Goal: Information Seeking & Learning: Compare options

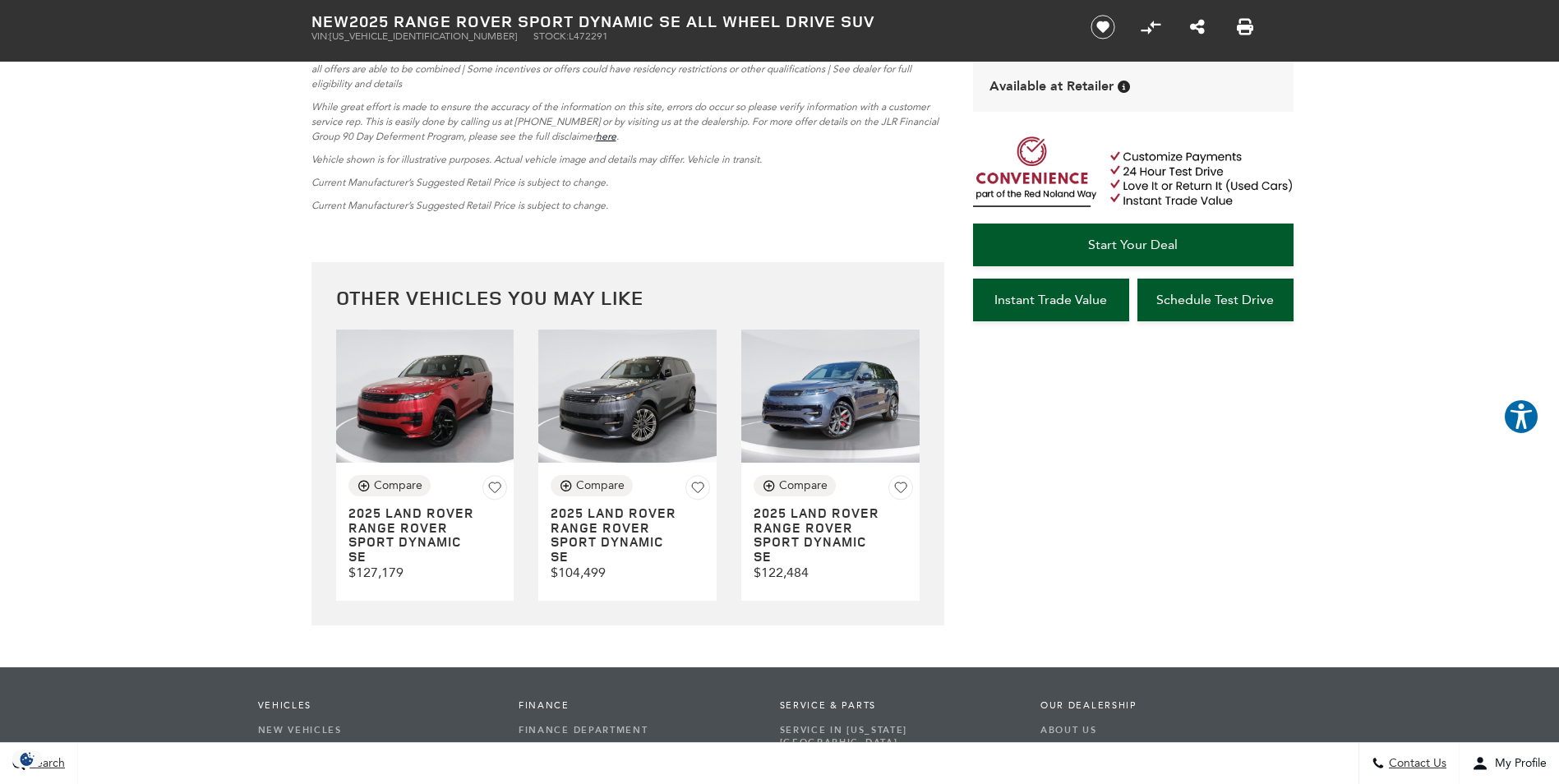
scroll to position [4218, 0]
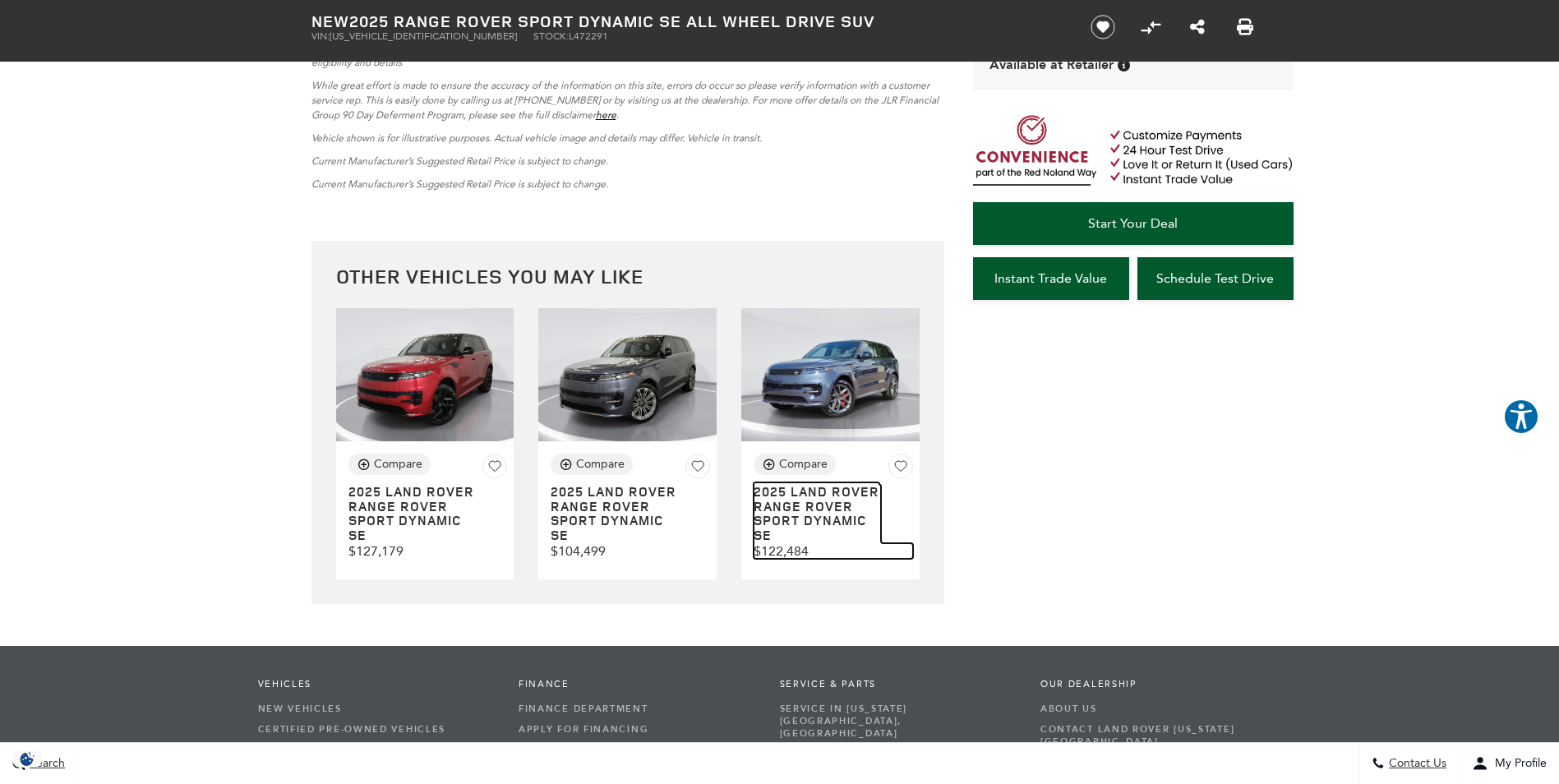
click at [820, 521] on h3 "2025 LAND ROVER Range Rover Sport Dynamic SE" at bounding box center [817, 514] width 127 height 58
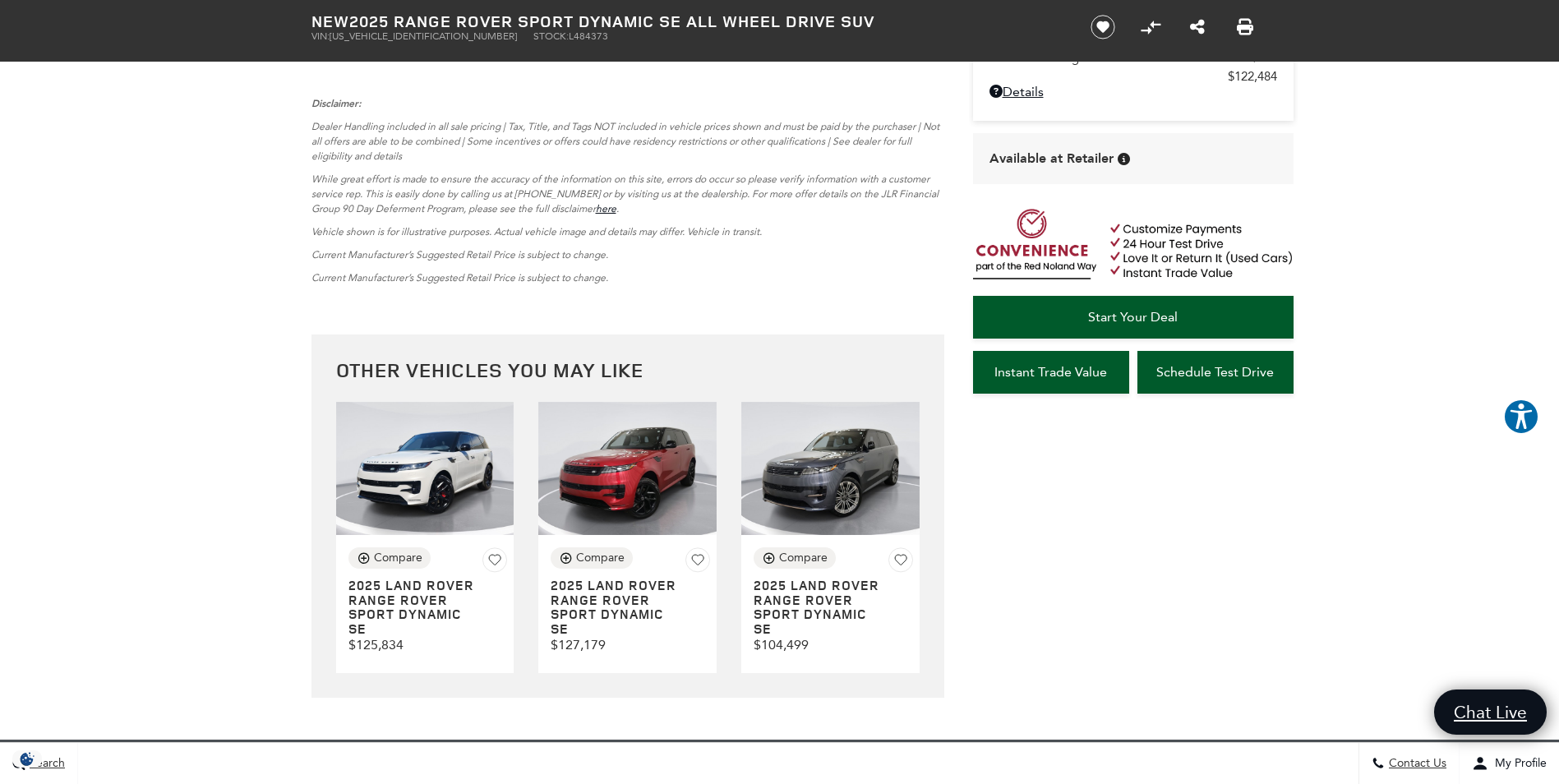
scroll to position [4086, 0]
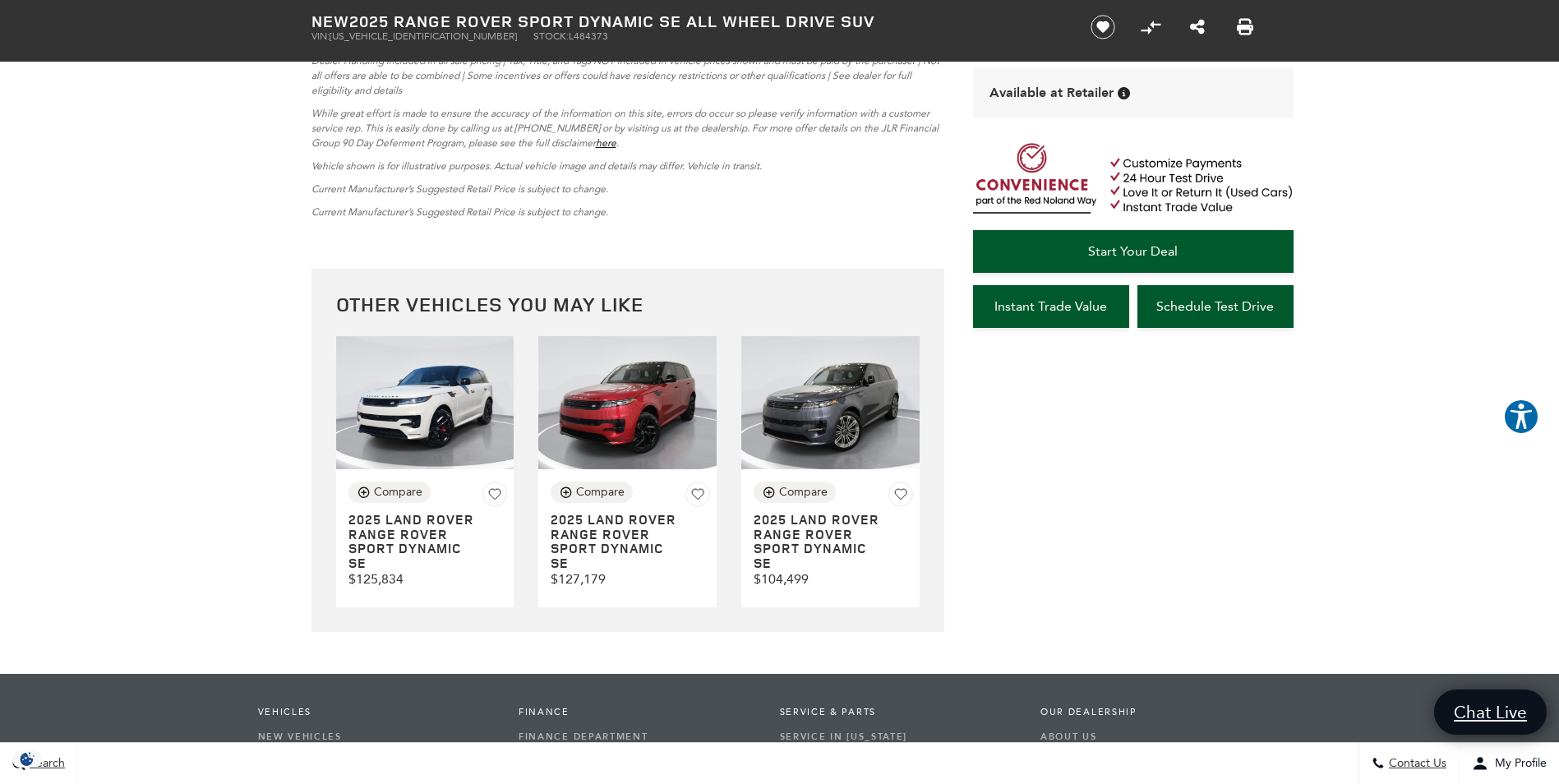
drag, startPoint x: 872, startPoint y: 623, endPoint x: 1067, endPoint y: 623, distance: 195.0
click at [1067, 623] on div "Other Vehicles You May Like Compare 2025 LAND ROVER Range Rover Sport Dynamic S…" at bounding box center [780, 449] width 986 height 362
click at [839, 532] on h3 "2025 LAND ROVER Range Rover Sport Dynamic SE" at bounding box center [817, 542] width 127 height 58
